Goal: Information Seeking & Learning: Find specific fact

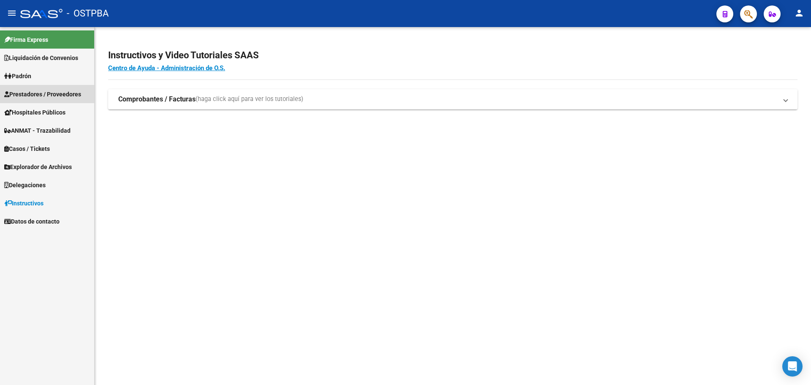
click at [71, 90] on span "Prestadores / Proveedores" at bounding box center [42, 94] width 77 height 9
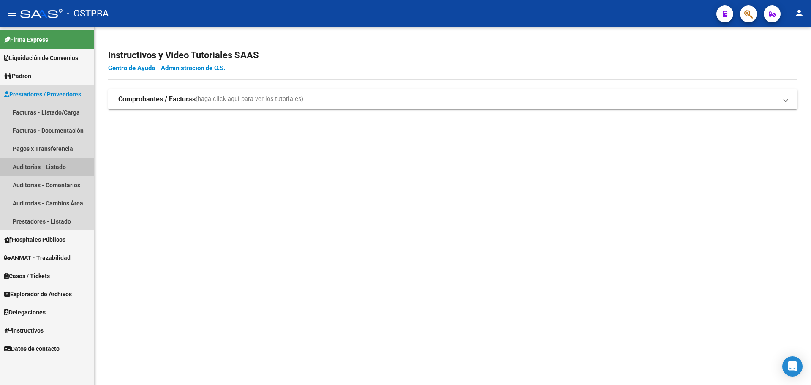
click at [51, 169] on link "Auditorías - Listado" at bounding box center [47, 167] width 94 height 18
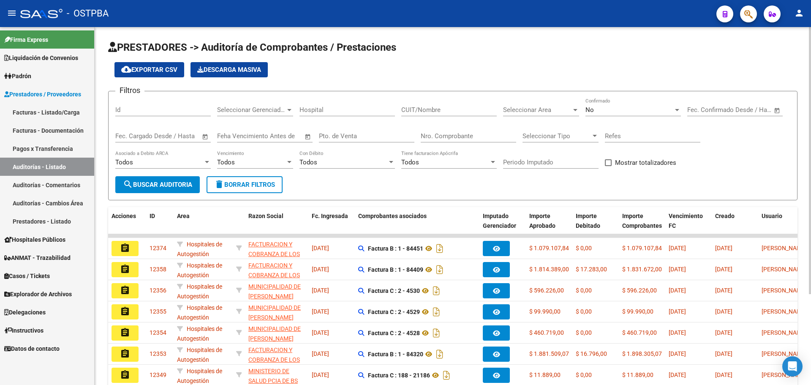
click at [644, 113] on div "No" at bounding box center [630, 110] width 88 height 8
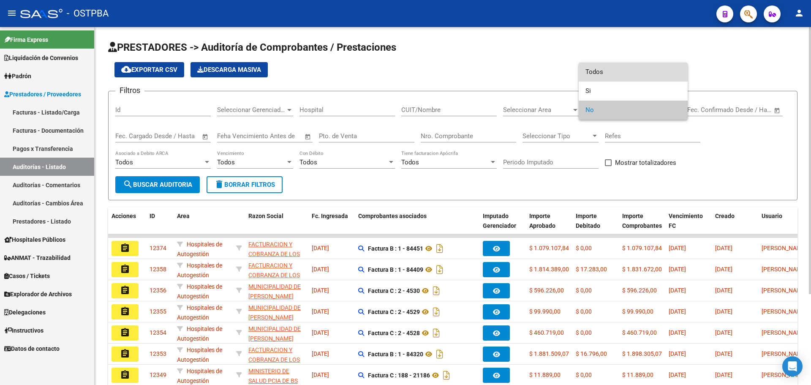
drag, startPoint x: 625, startPoint y: 74, endPoint x: 617, endPoint y: 79, distance: 8.9
click at [625, 74] on span "Todos" at bounding box center [634, 72] width 96 height 19
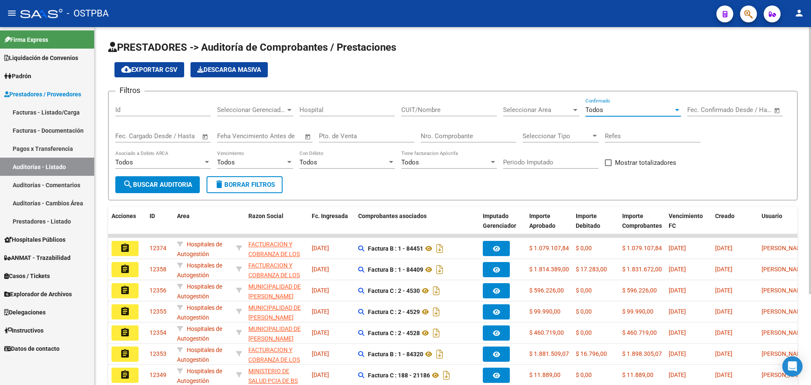
click at [155, 183] on span "search Buscar Auditoria" at bounding box center [157, 185] width 69 height 8
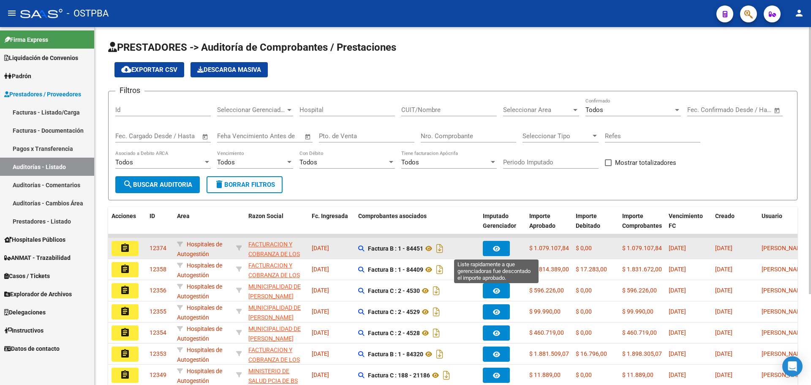
click at [498, 249] on icon "button" at bounding box center [496, 249] width 7 height 6
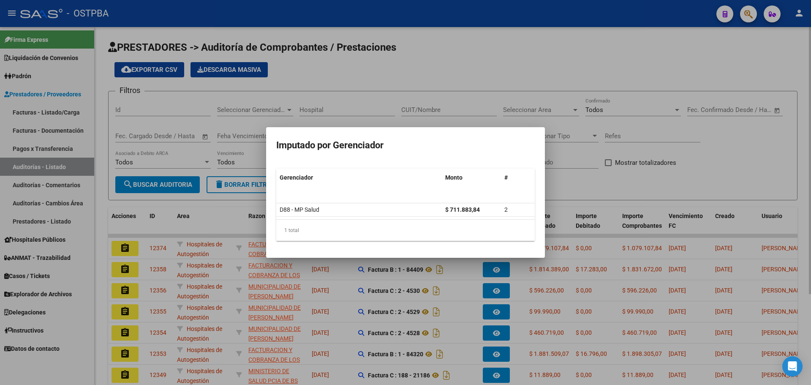
drag, startPoint x: 519, startPoint y: 87, endPoint x: 527, endPoint y: 125, distance: 39.1
click at [519, 87] on div at bounding box center [405, 192] width 811 height 385
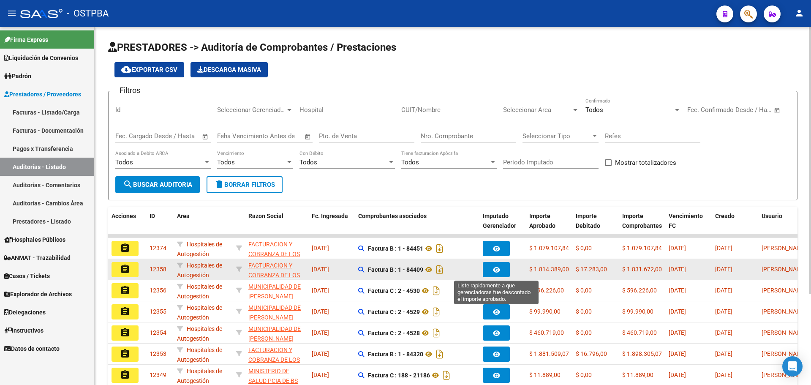
click at [502, 270] on button "button" at bounding box center [496, 269] width 27 height 15
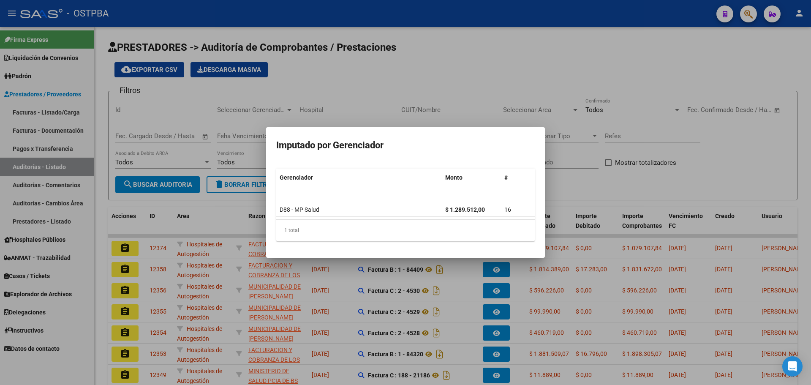
click at [521, 31] on div at bounding box center [405, 192] width 811 height 385
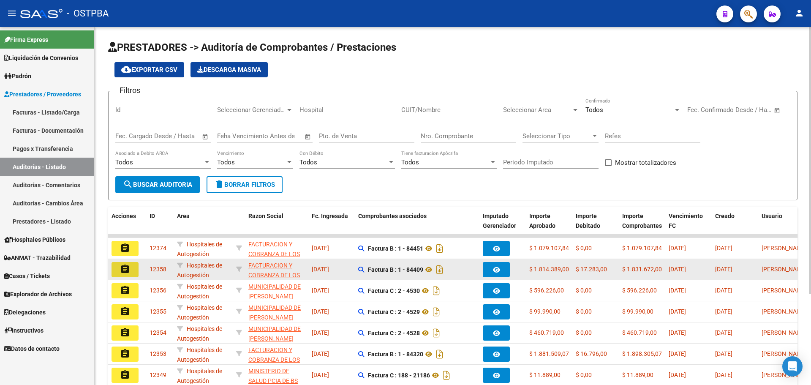
click at [127, 268] on mat-icon "assignment" at bounding box center [125, 269] width 10 height 10
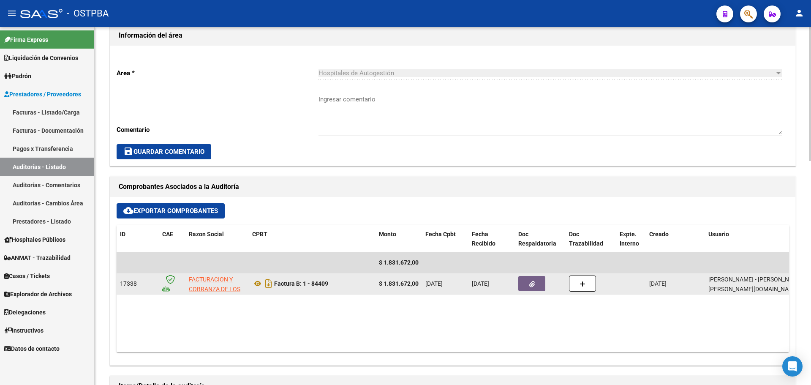
scroll to position [211, 0]
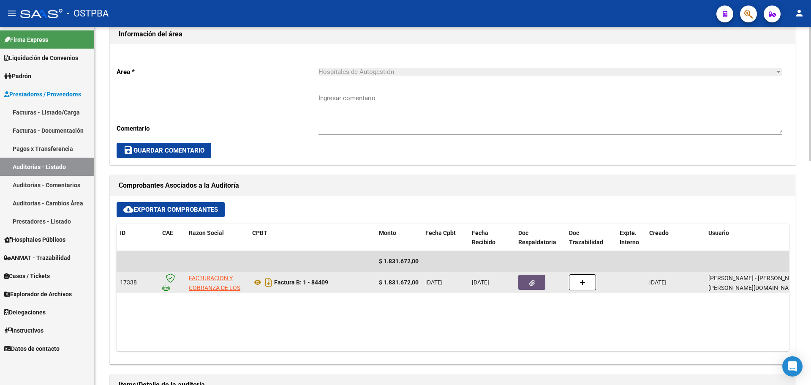
click at [532, 287] on button "button" at bounding box center [532, 282] width 27 height 15
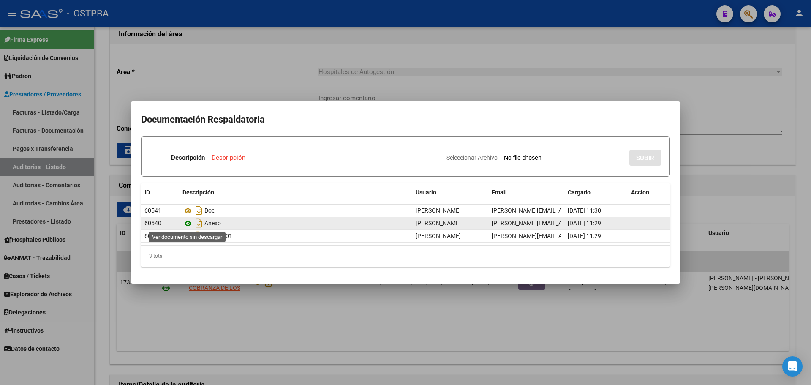
click at [188, 224] on icon at bounding box center [188, 223] width 11 height 10
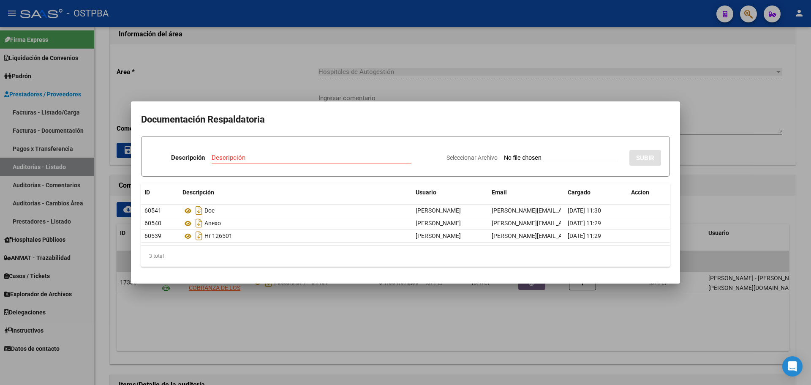
click at [619, 68] on div at bounding box center [405, 192] width 811 height 385
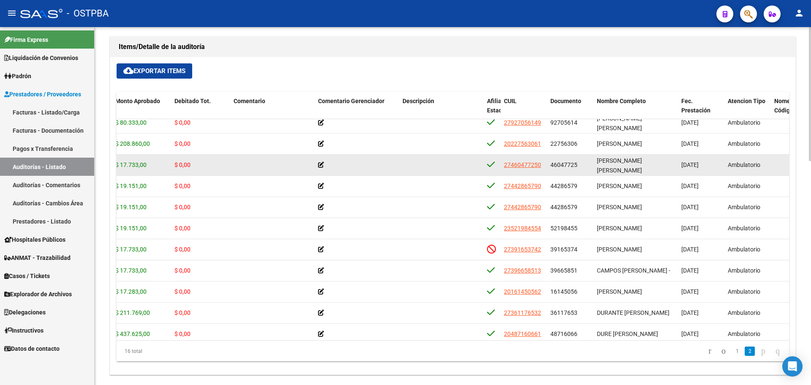
scroll to position [126, 184]
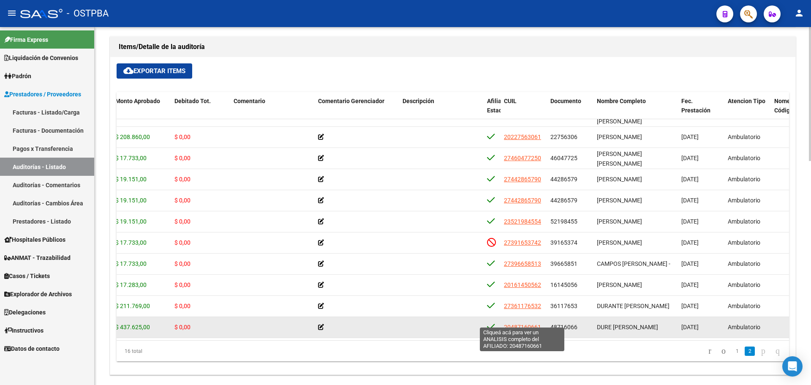
click at [521, 324] on span "20487160661" at bounding box center [522, 327] width 37 height 7
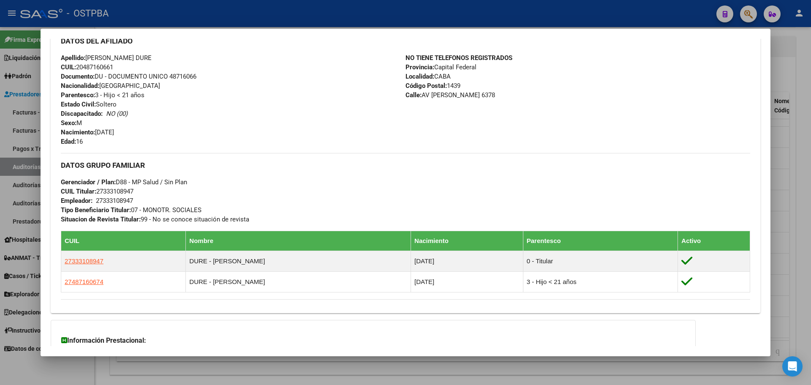
scroll to position [296, 0]
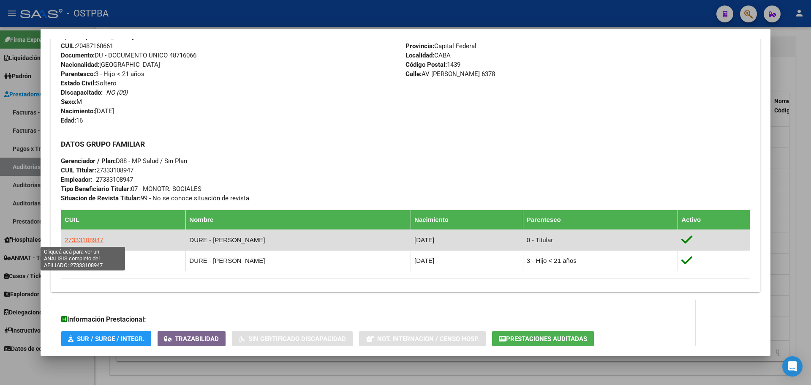
click at [93, 240] on span "27333108947" at bounding box center [84, 239] width 39 height 7
type textarea "27333108947"
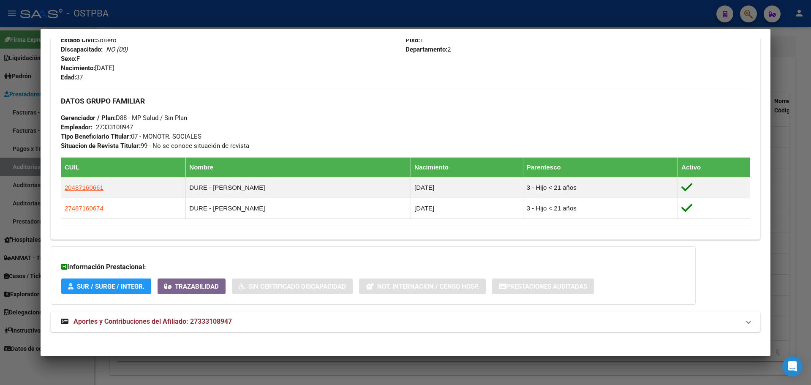
scroll to position [360, 0]
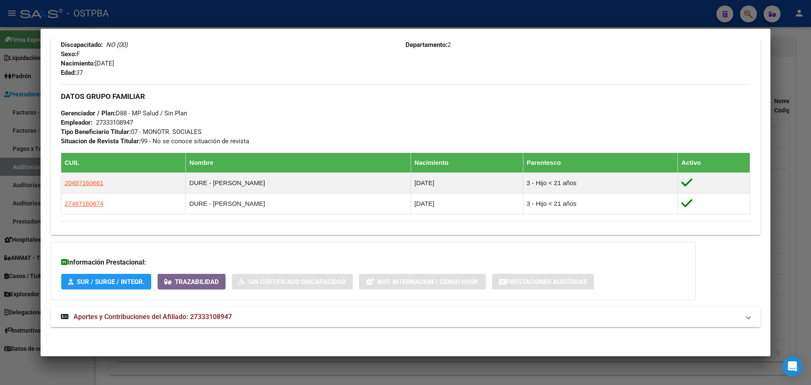
click at [507, 41] on div "NO TIENE TELEFONOS REGISTRADOS Provincia: Capital Federal Localidad: CAPITAL FE…" at bounding box center [578, 30] width 345 height 93
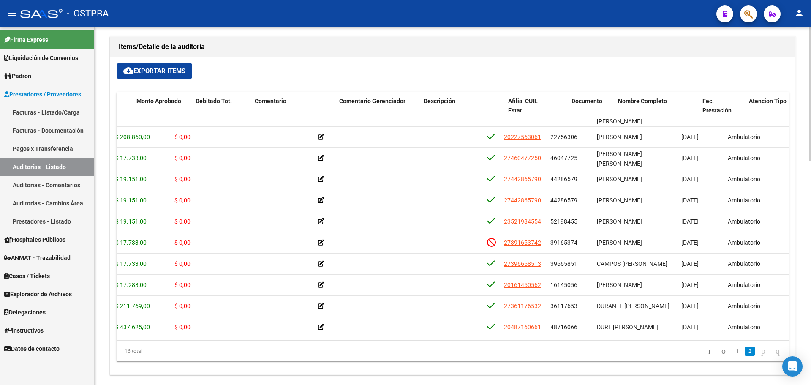
scroll to position [126, 38]
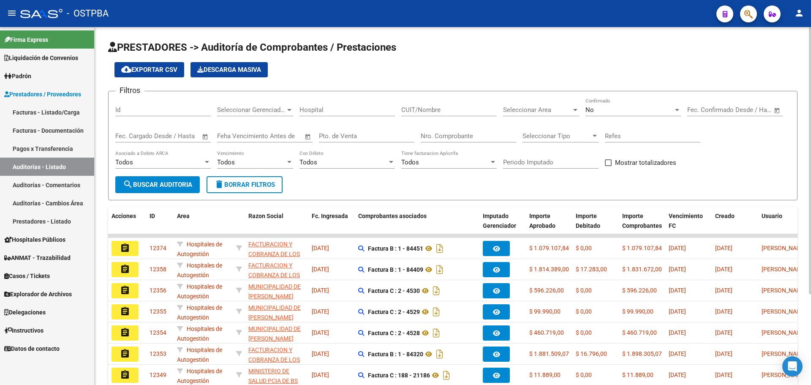
click at [597, 109] on div "No" at bounding box center [630, 110] width 88 height 8
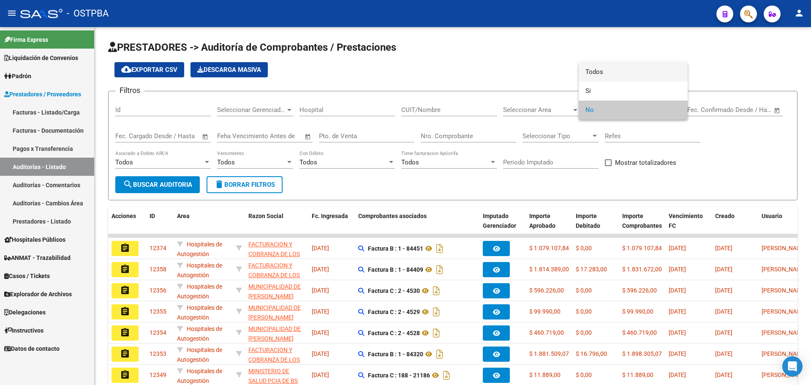
click at [604, 74] on span "Todos" at bounding box center [634, 72] width 96 height 19
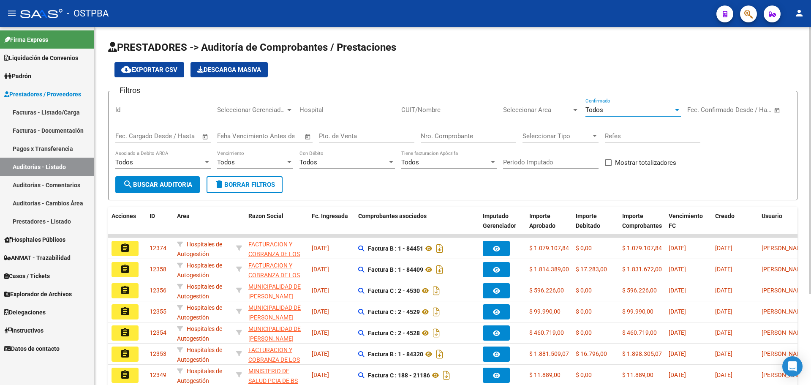
drag, startPoint x: 162, startPoint y: 184, endPoint x: 188, endPoint y: 181, distance: 25.9
click at [164, 184] on span "search Buscar Auditoria" at bounding box center [157, 185] width 69 height 8
click at [124, 245] on mat-icon "assignment" at bounding box center [125, 248] width 10 height 10
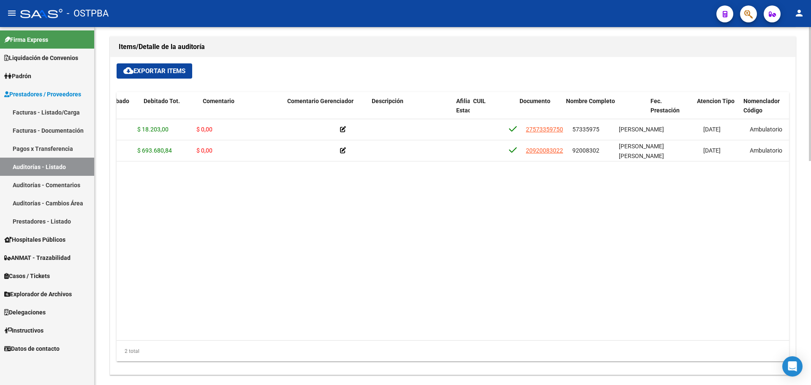
scroll to position [0, 215]
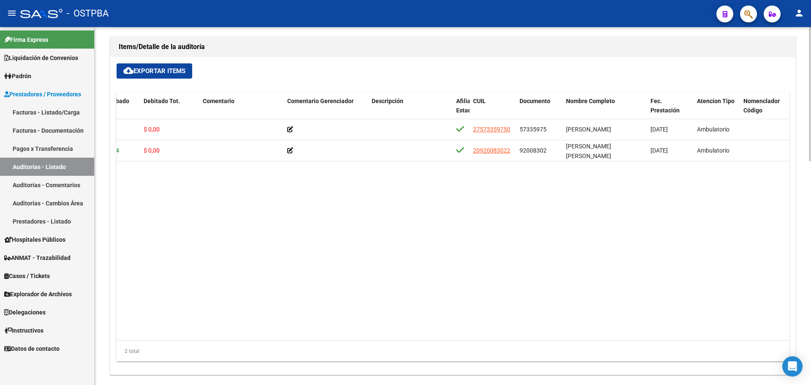
drag, startPoint x: 366, startPoint y: 333, endPoint x: 307, endPoint y: 333, distance: 59.2
click at [307, 333] on datatable-body "53775 D88 - MP Salud $ 18.203,00 $ 18.203,00 $ 0,00 27573359750 57335975 PINTOS…" at bounding box center [453, 229] width 673 height 221
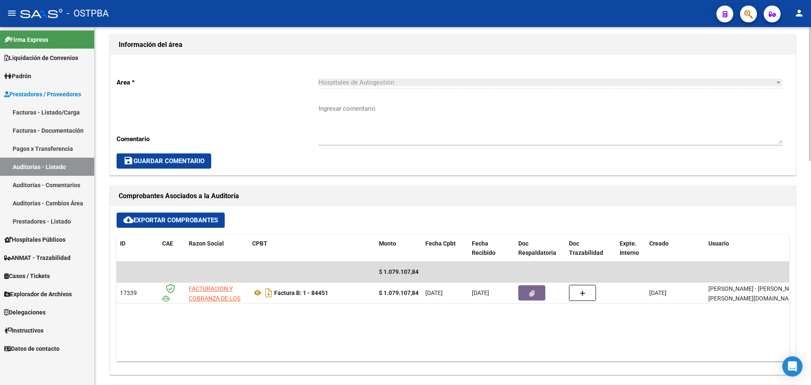
scroll to position [0, 0]
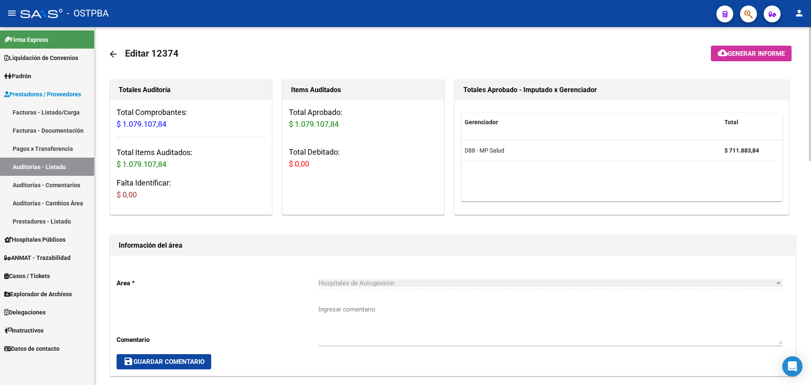
click at [114, 51] on mat-icon "arrow_back" at bounding box center [113, 54] width 10 height 10
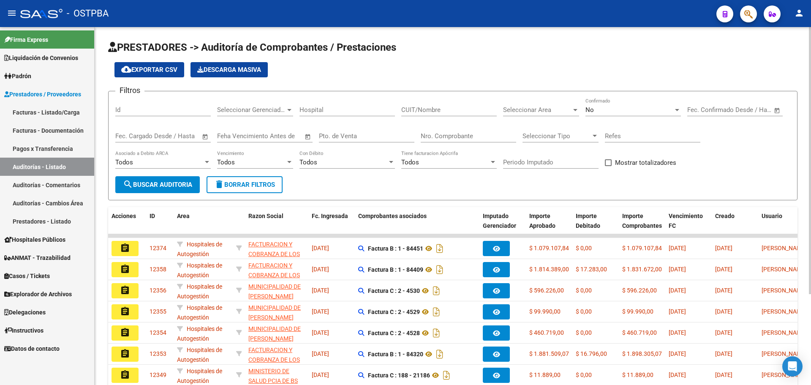
click at [649, 109] on div "No" at bounding box center [630, 110] width 88 height 8
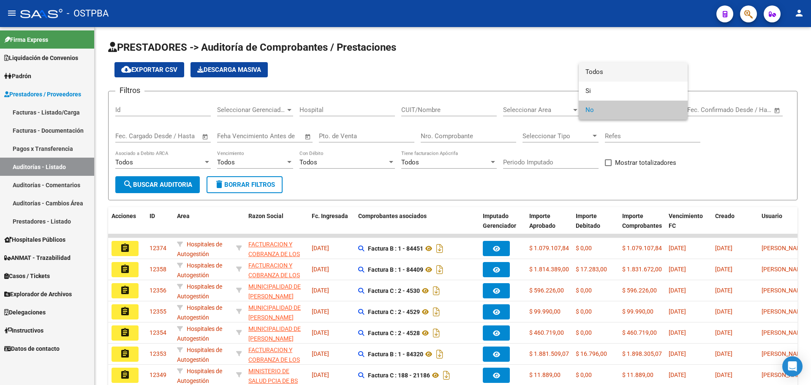
click at [642, 68] on span "Todos" at bounding box center [634, 72] width 96 height 19
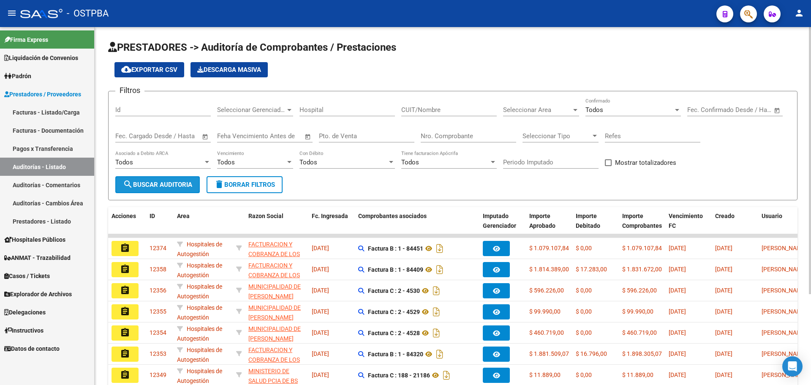
click at [179, 184] on span "search Buscar Auditoria" at bounding box center [157, 185] width 69 height 8
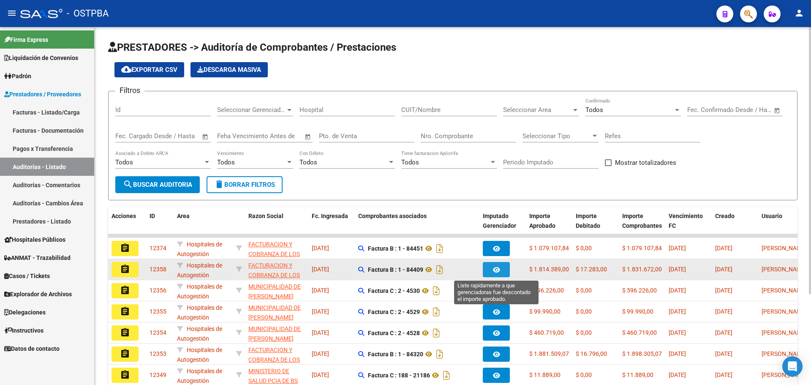
click at [502, 273] on button "button" at bounding box center [496, 269] width 27 height 15
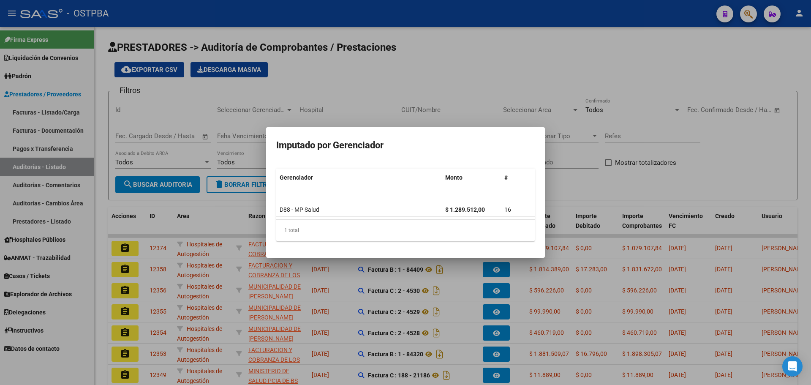
click at [126, 267] on div at bounding box center [405, 192] width 811 height 385
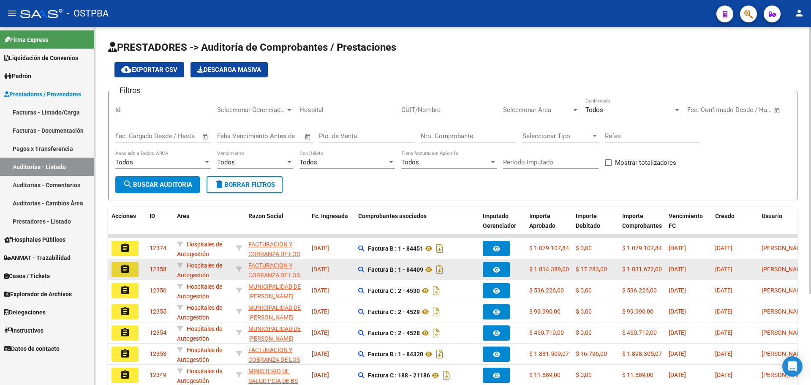
click at [129, 267] on mat-icon "assignment" at bounding box center [125, 269] width 10 height 10
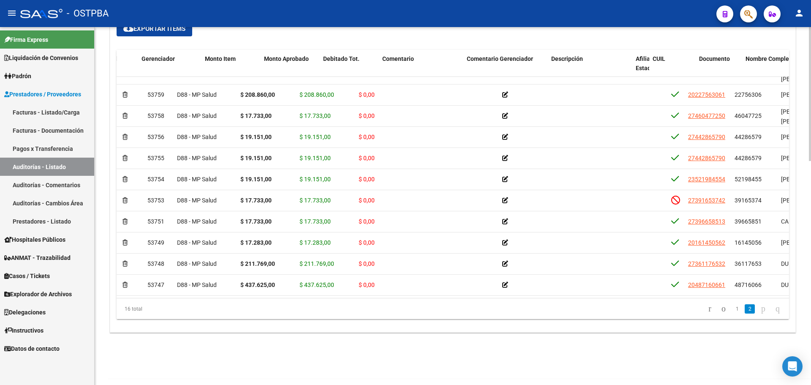
scroll to position [126, 111]
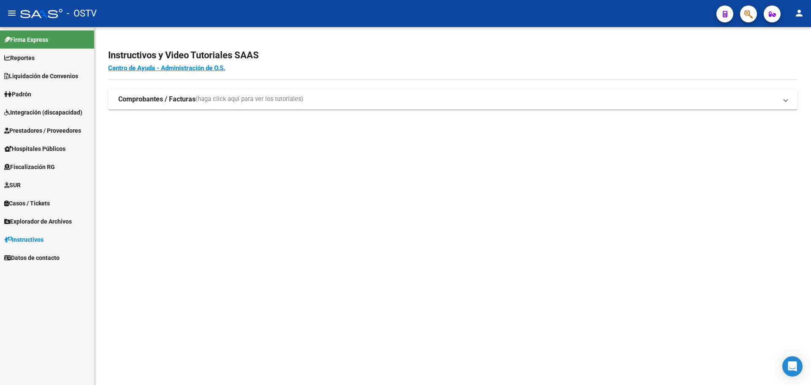
click at [52, 127] on span "Prestadores / Proveedores" at bounding box center [42, 130] width 77 height 9
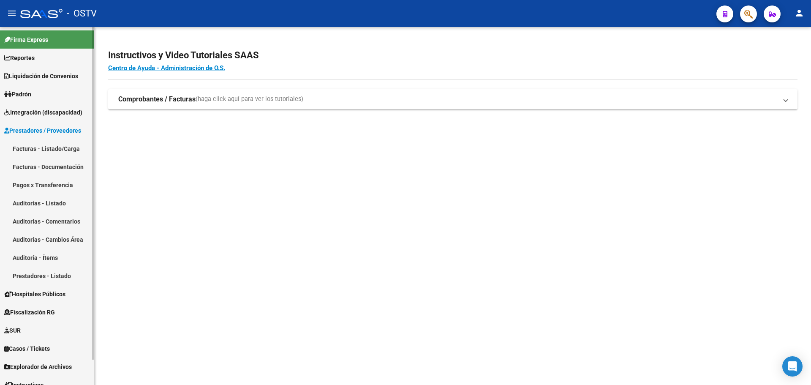
click at [45, 202] on link "Auditorías - Listado" at bounding box center [47, 203] width 94 height 18
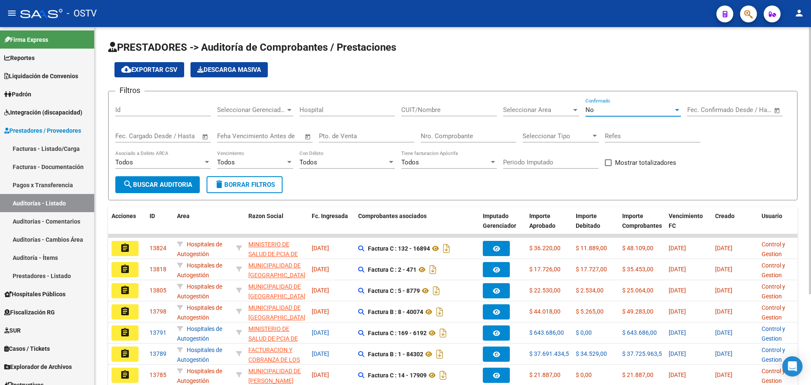
click at [609, 112] on div "No" at bounding box center [630, 110] width 88 height 8
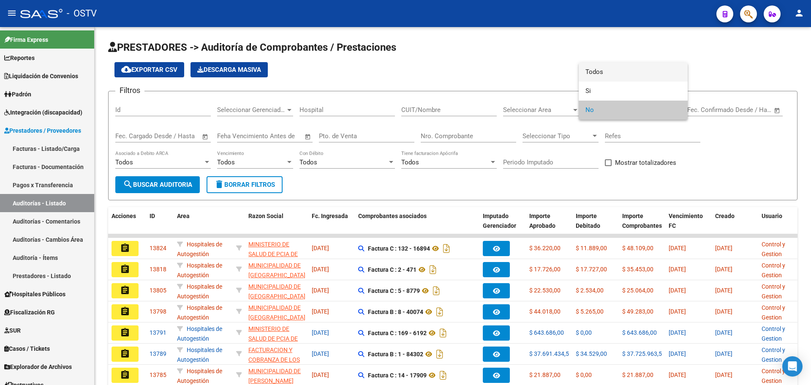
click at [618, 70] on span "Todos" at bounding box center [634, 72] width 96 height 19
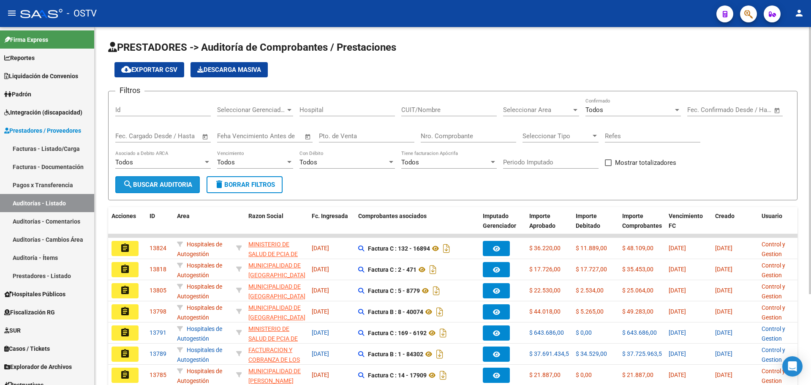
click at [141, 184] on span "search Buscar Auditoria" at bounding box center [157, 185] width 69 height 8
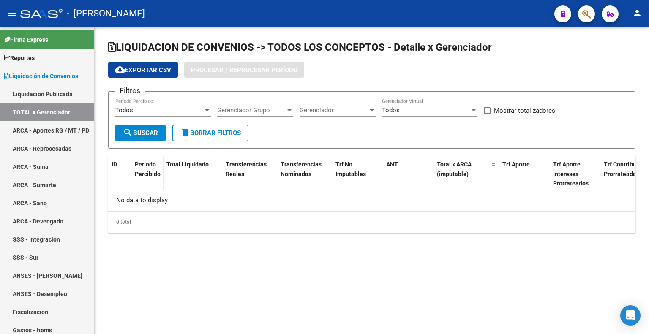
checkbox input "true"
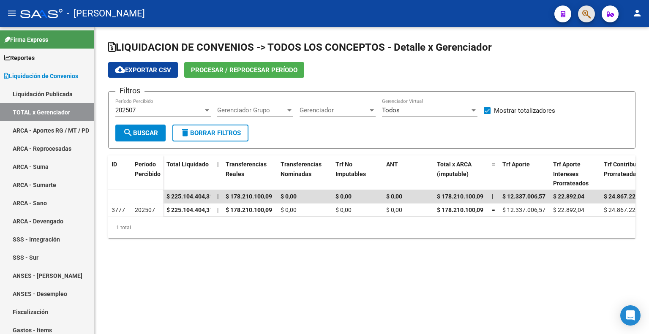
click at [593, 15] on button "button" at bounding box center [586, 13] width 17 height 17
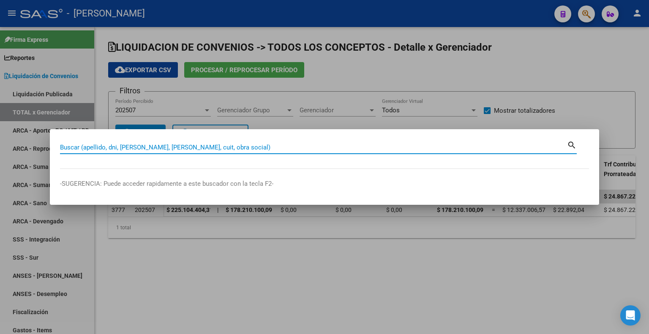
click at [271, 148] on input "Buscar (apellido, dni, [PERSON_NAME], [PERSON_NAME], cuit, obra social)" at bounding box center [313, 148] width 507 height 8
type input "38537020"
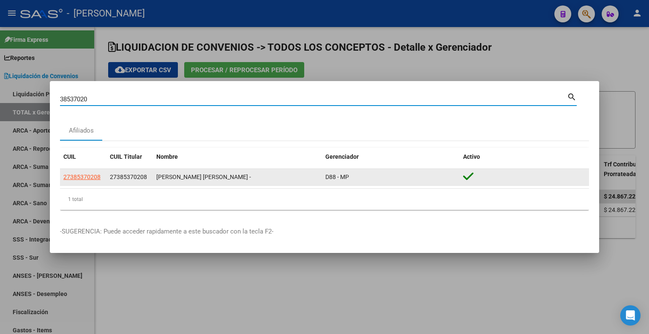
click at [134, 178] on span "27385370208" at bounding box center [128, 177] width 37 height 7
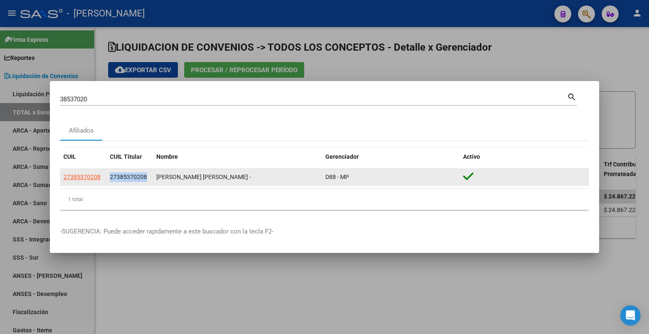
click at [134, 177] on span "27385370208" at bounding box center [128, 177] width 37 height 7
copy span "27385370208"
